Goal: Navigation & Orientation: Find specific page/section

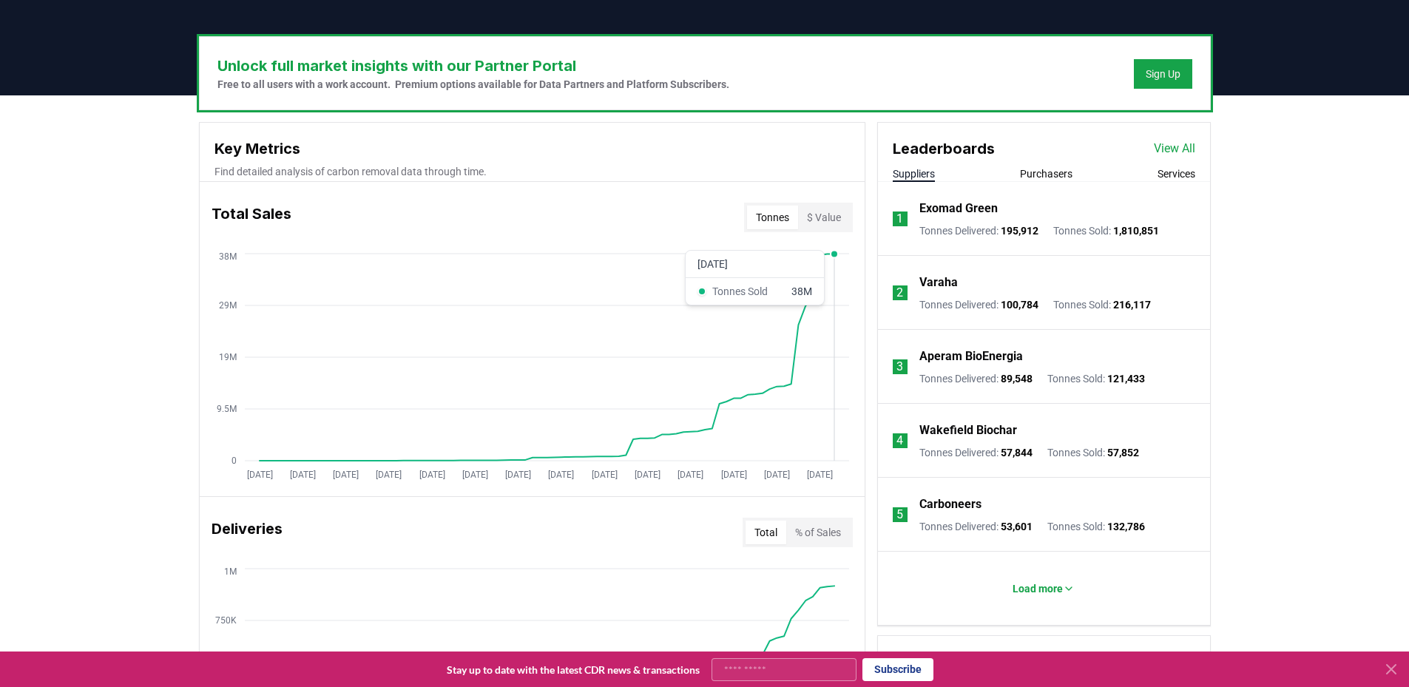
scroll to position [592, 0]
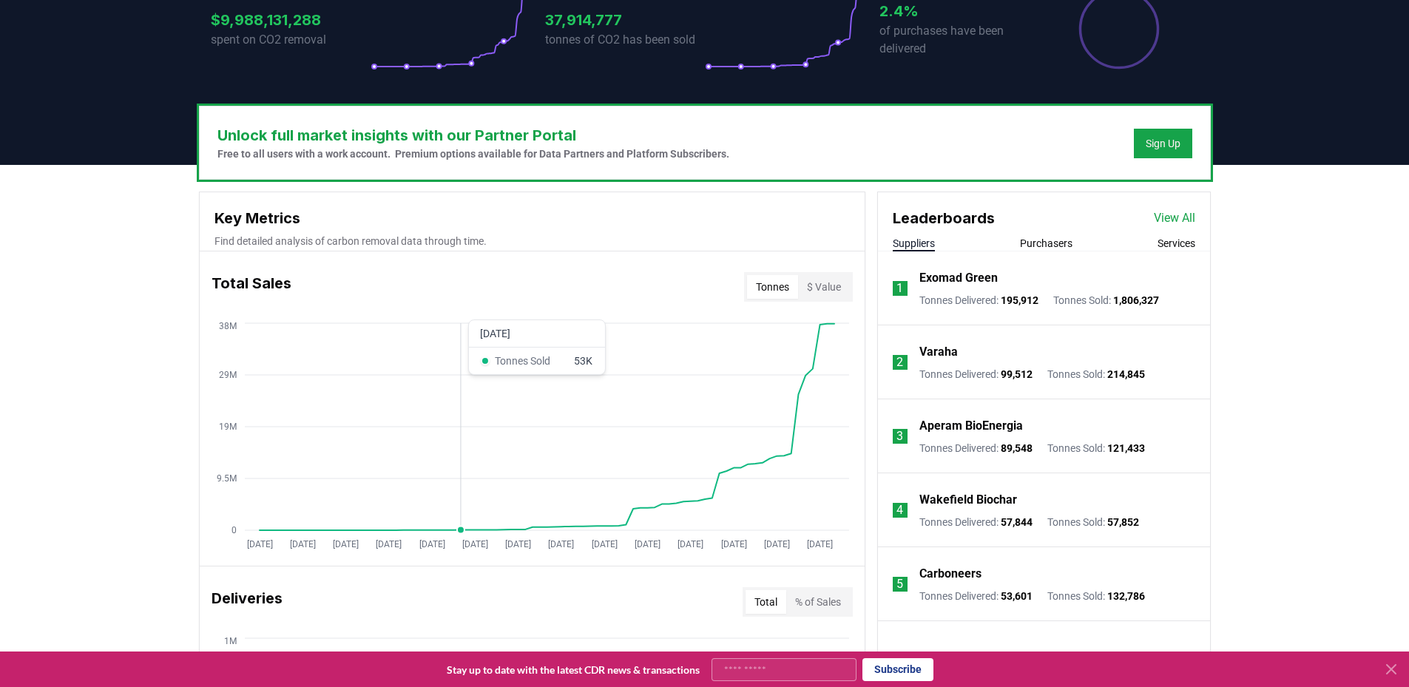
scroll to position [222, 0]
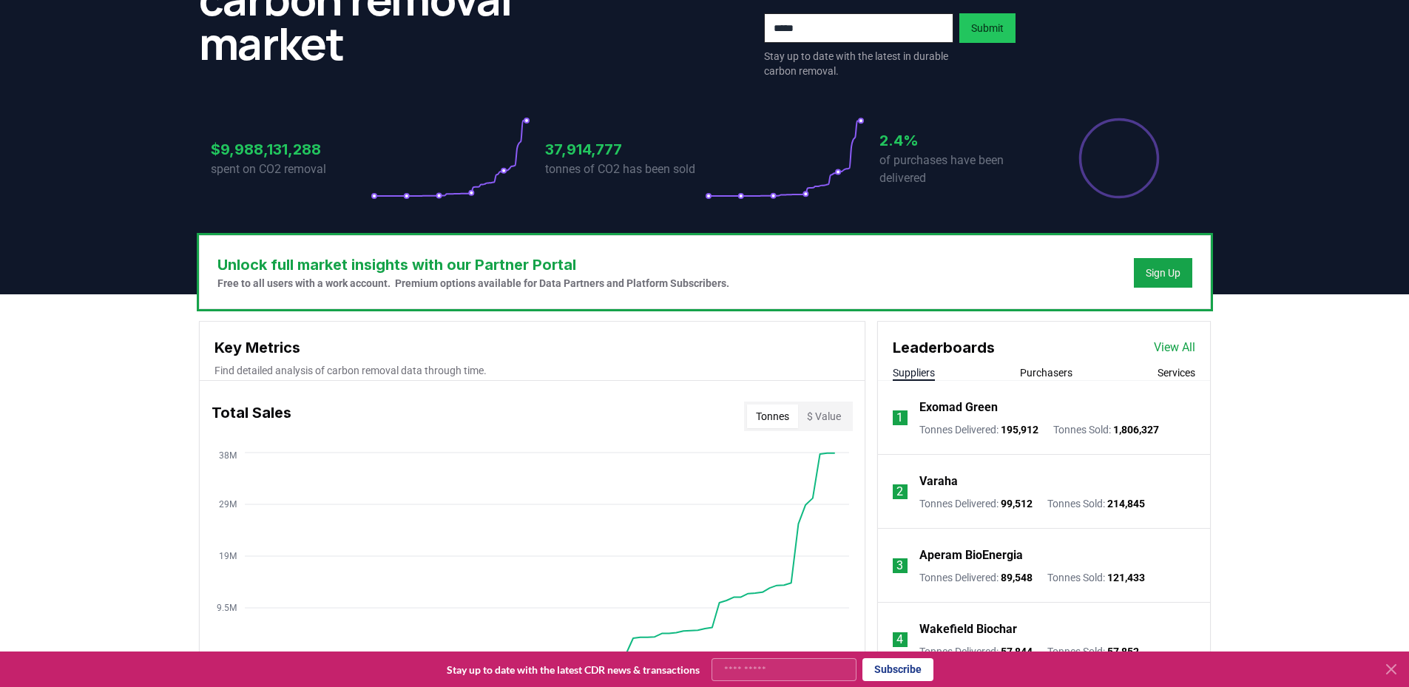
click at [1067, 372] on button "Purchasers" at bounding box center [1046, 372] width 53 height 15
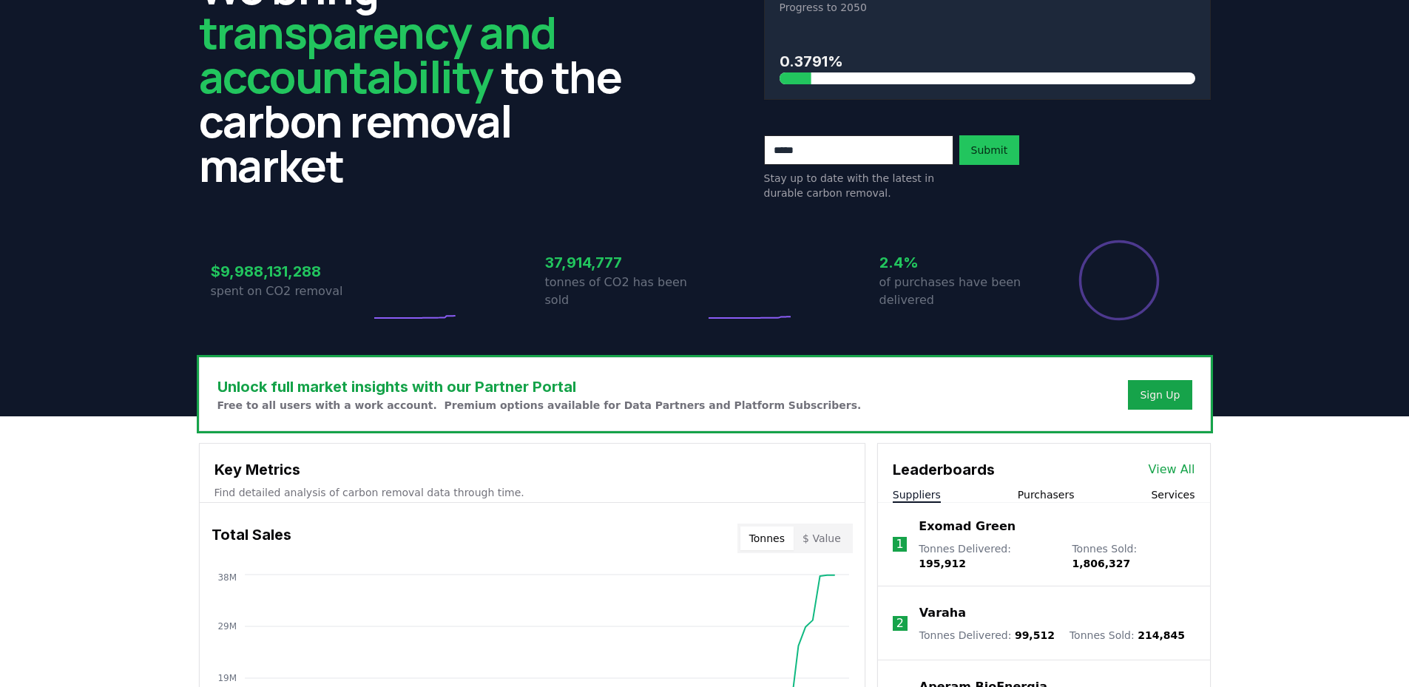
scroll to position [222, 0]
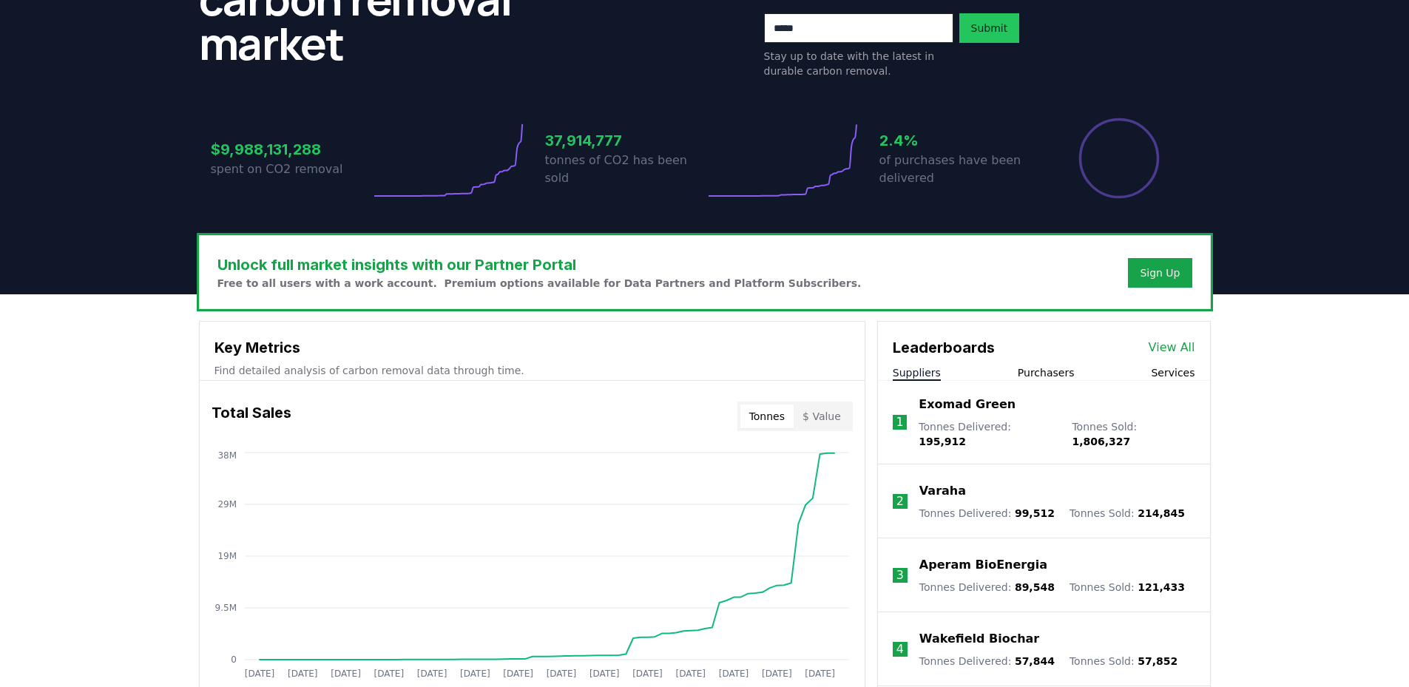
click at [1040, 372] on button "Purchasers" at bounding box center [1046, 372] width 57 height 15
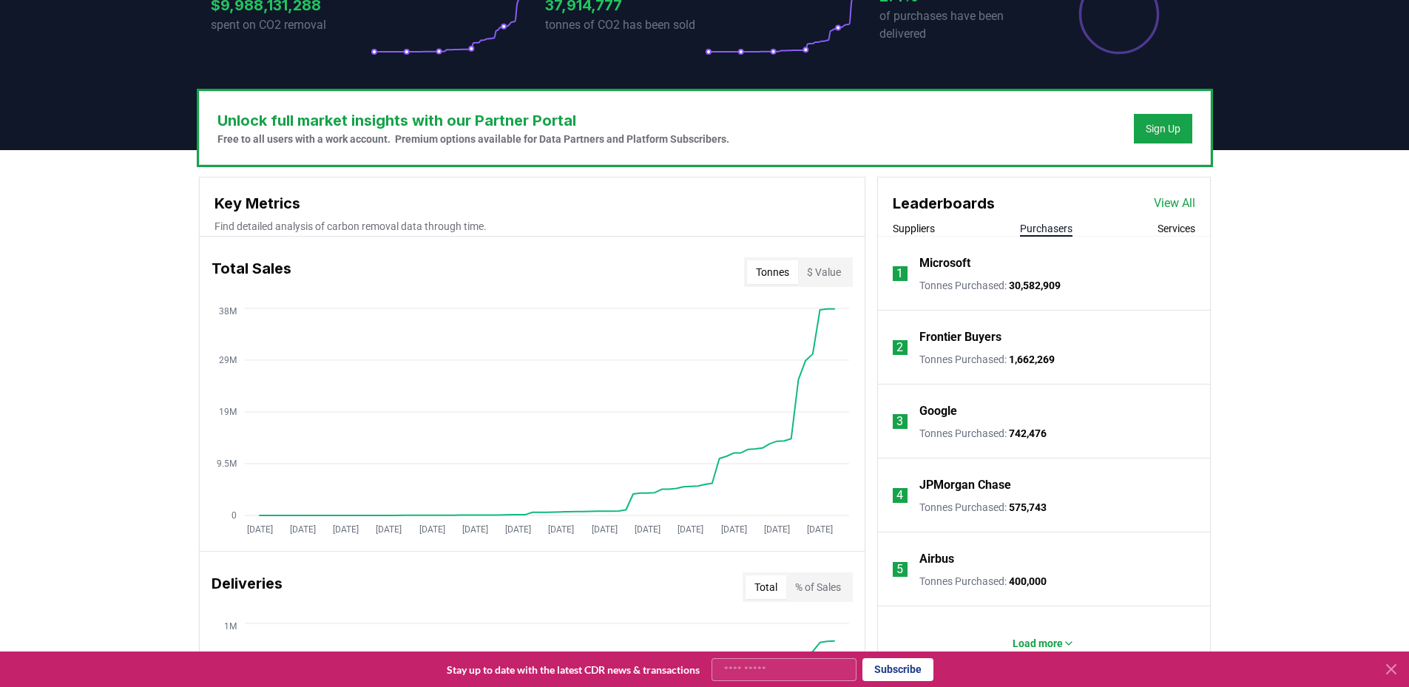
scroll to position [370, 0]
